Goal: Information Seeking & Learning: Check status

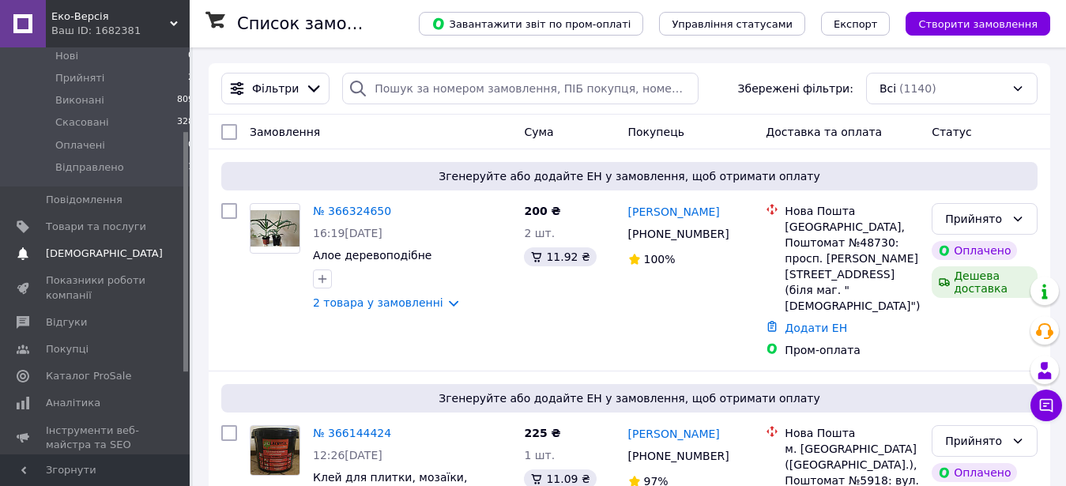
scroll to position [161, 0]
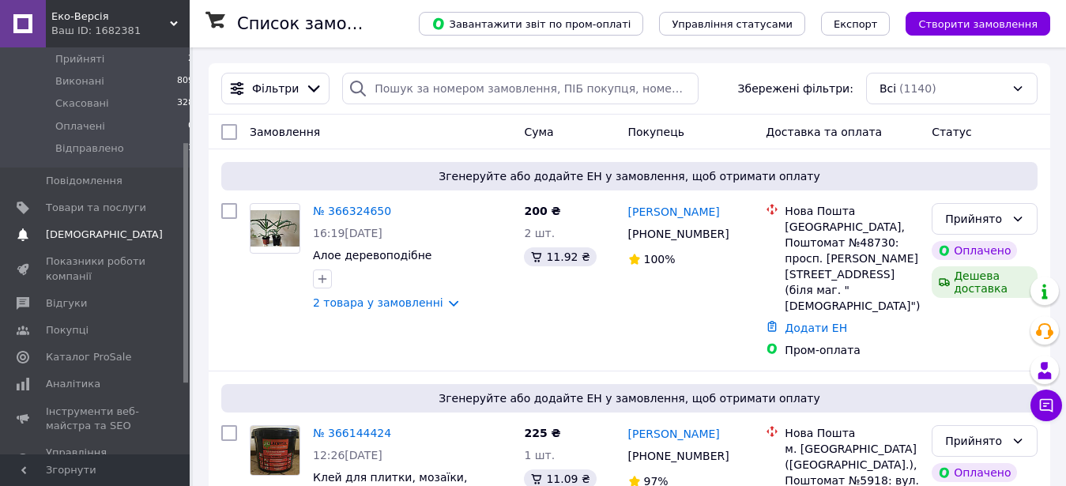
click at [70, 377] on span "Аналітика" at bounding box center [73, 384] width 55 height 14
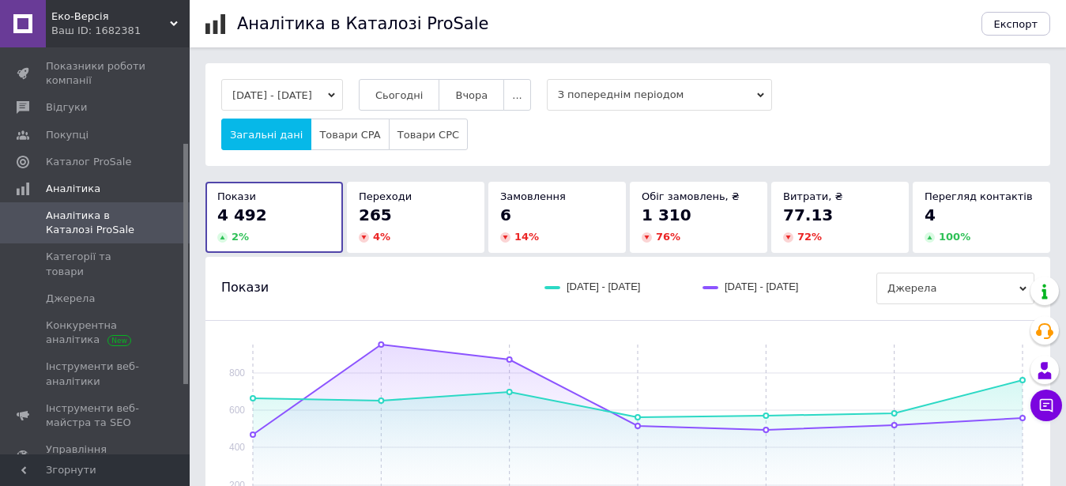
click at [421, 202] on div "Переходи" at bounding box center [416, 197] width 114 height 14
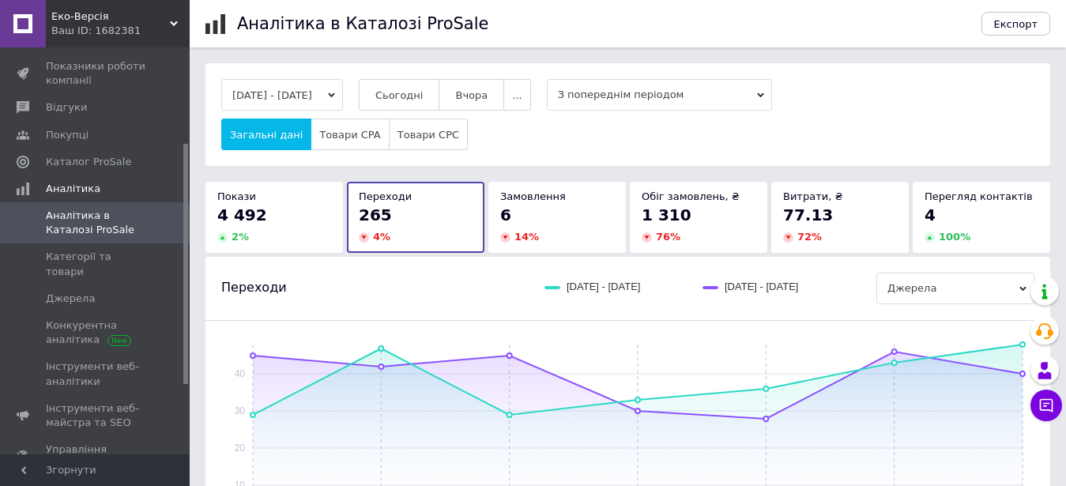
click at [652, 95] on span "З попереднім періодом" at bounding box center [659, 95] width 225 height 32
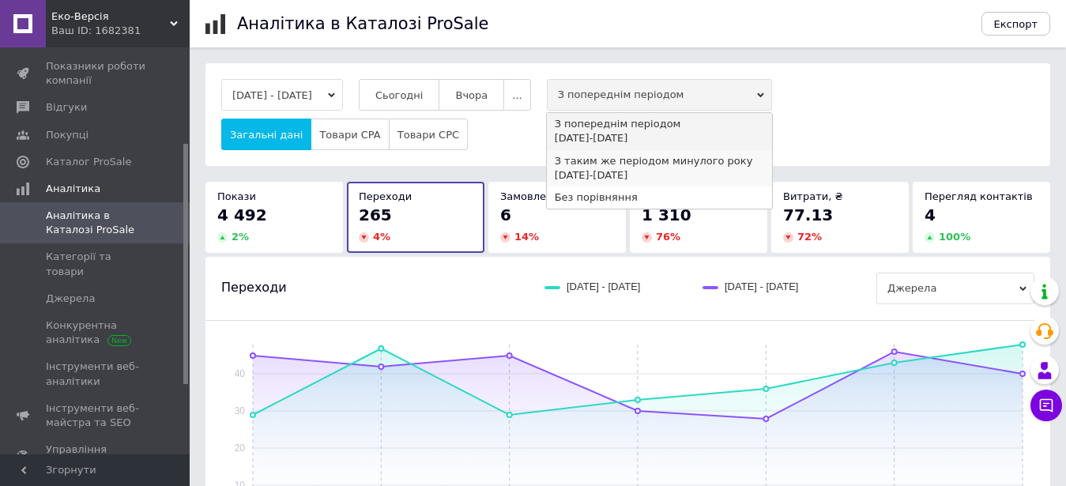
click at [666, 168] on div "[DATE] - [DATE]" at bounding box center [659, 175] width 209 height 14
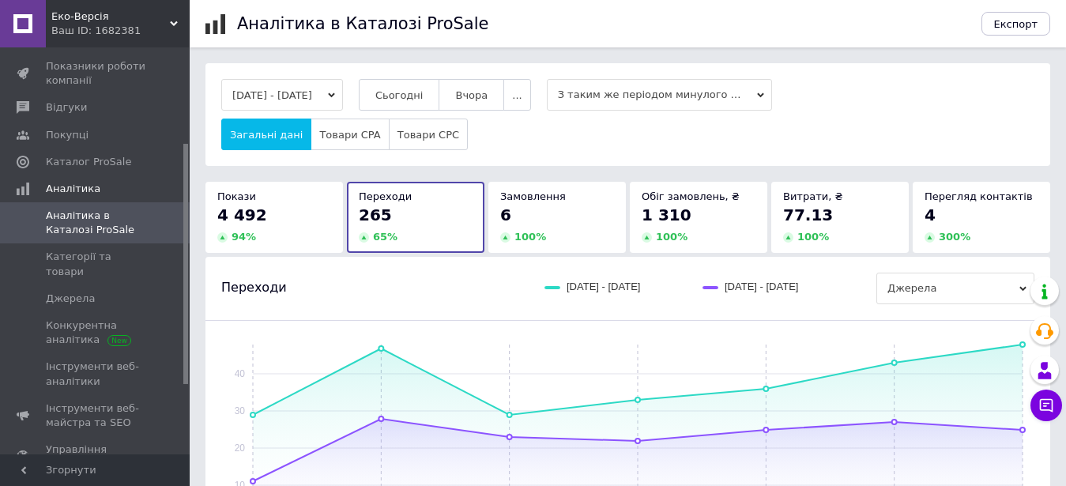
click at [617, 96] on span "З таким же періодом минулого року" at bounding box center [659, 95] width 225 height 32
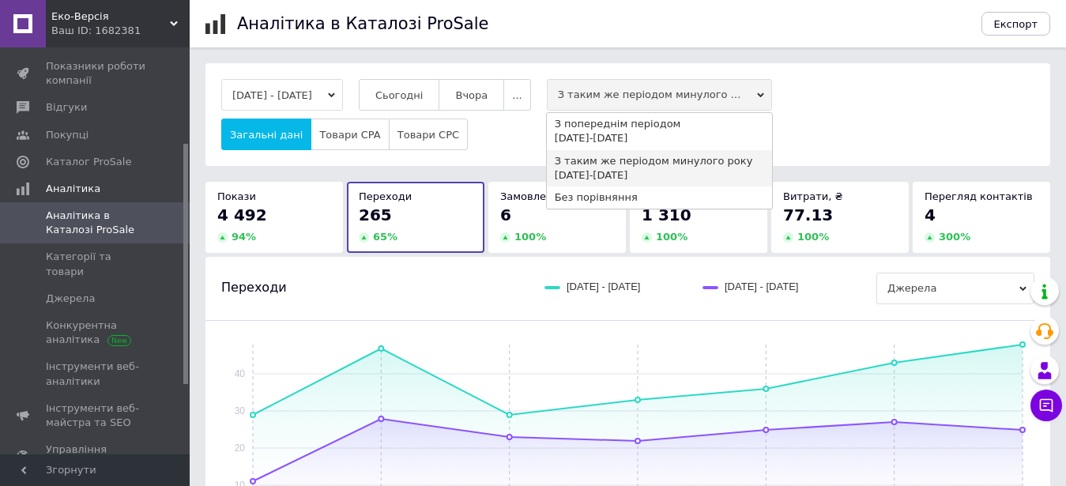
click at [626, 140] on div "[DATE] - [DATE]" at bounding box center [659, 138] width 209 height 14
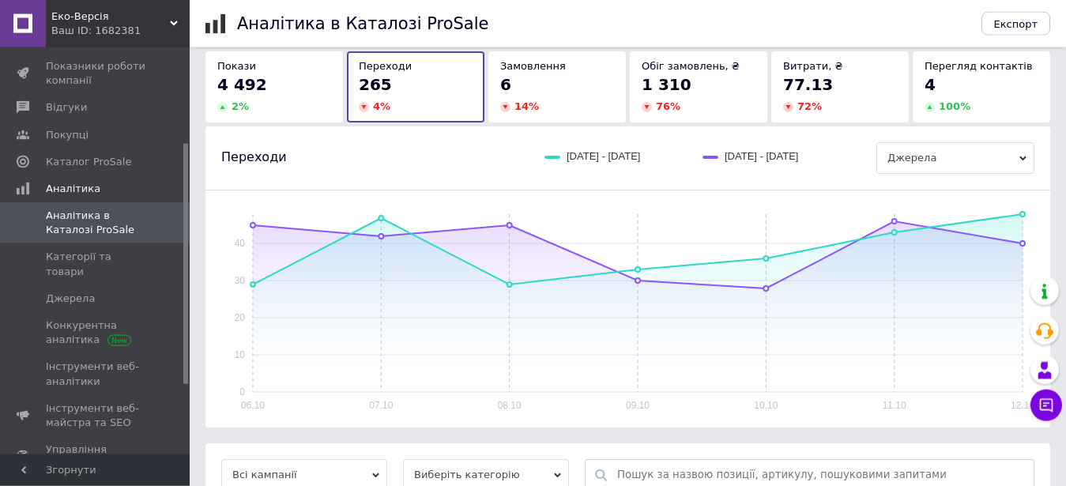
scroll to position [161, 0]
